Goal: Information Seeking & Learning: Learn about a topic

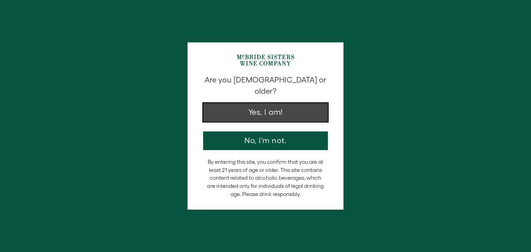
click at [281, 103] on button "Yes, I am!" at bounding box center [265, 112] width 125 height 19
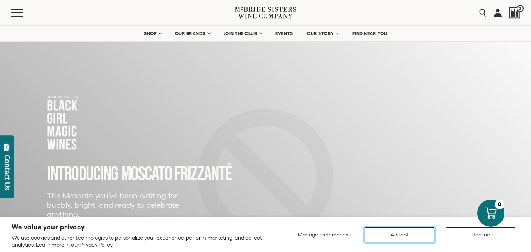
click at [407, 236] on button "Accept" at bounding box center [399, 235] width 69 height 15
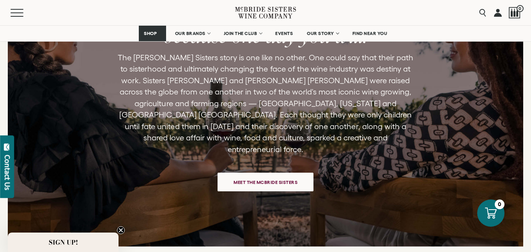
scroll to position [1741, 0]
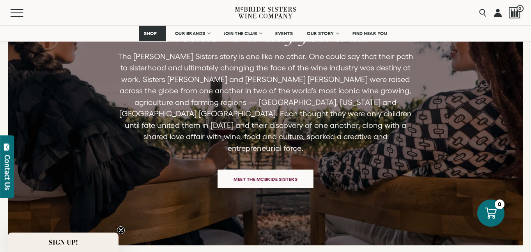
click at [267, 172] on span "Meet the McBride Sisters" at bounding box center [265, 179] width 91 height 15
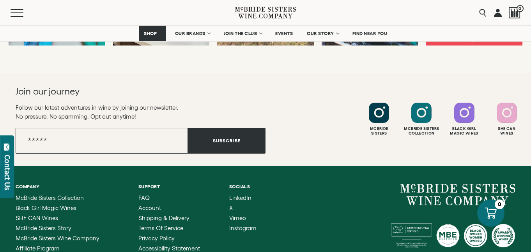
scroll to position [3135, 0]
